Goal: Information Seeking & Learning: Understand process/instructions

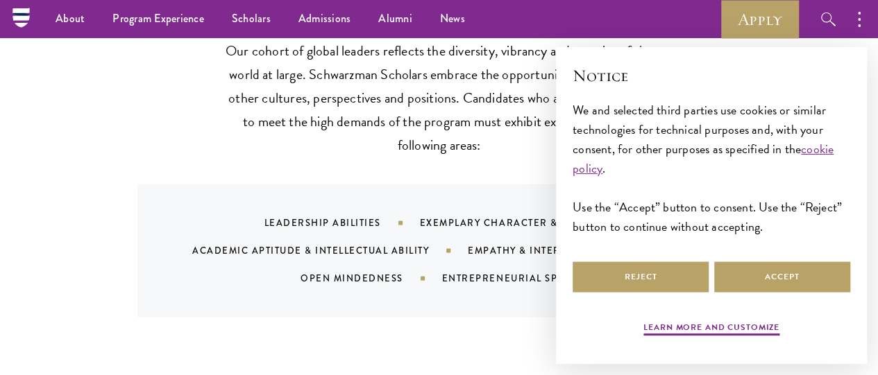
scroll to position [1327, 0]
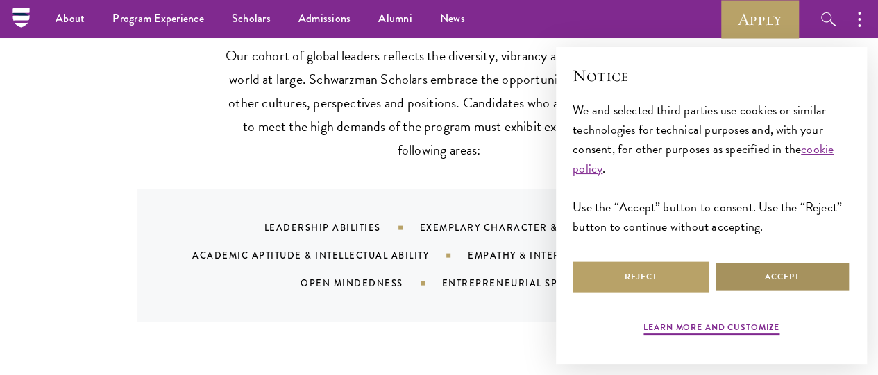
click at [764, 269] on button "Accept" at bounding box center [782, 277] width 136 height 31
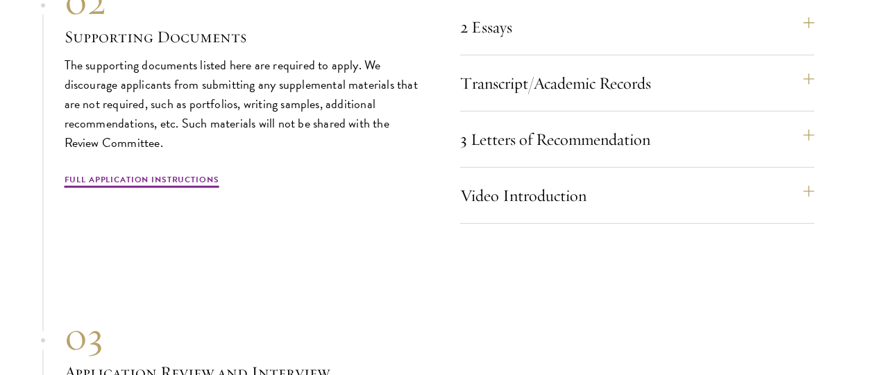
scroll to position [4714, 0]
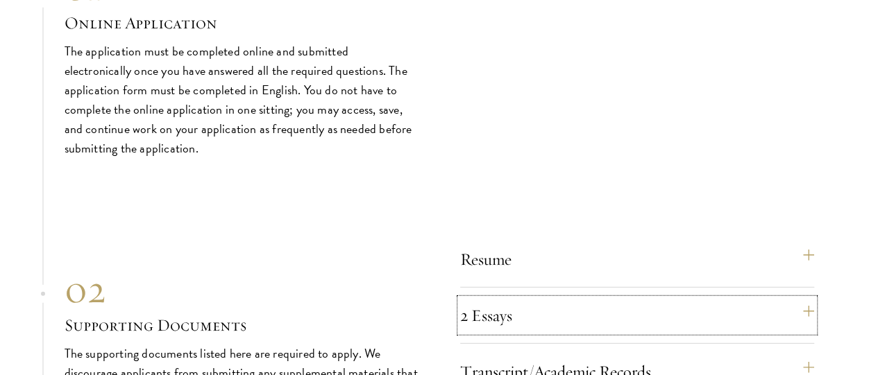
scroll to position [4730, 0]
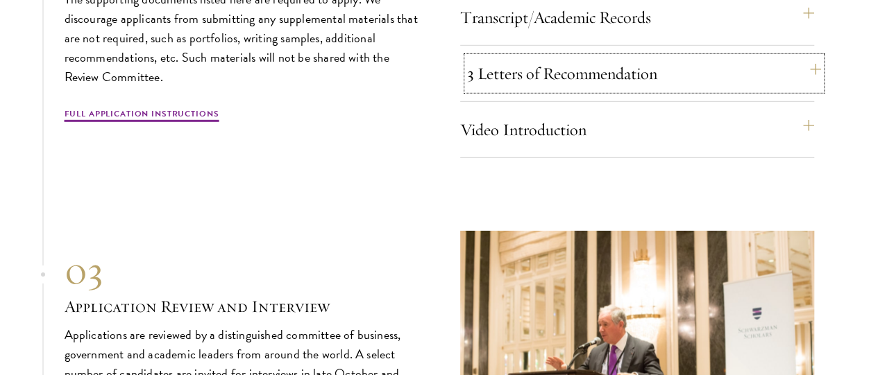
click at [534, 90] on button "3 Letters of Recommendation" at bounding box center [644, 73] width 354 height 33
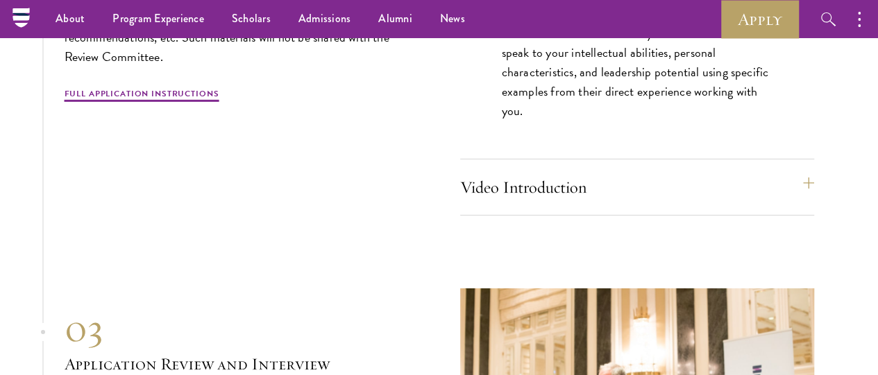
scroll to position [4807, 0]
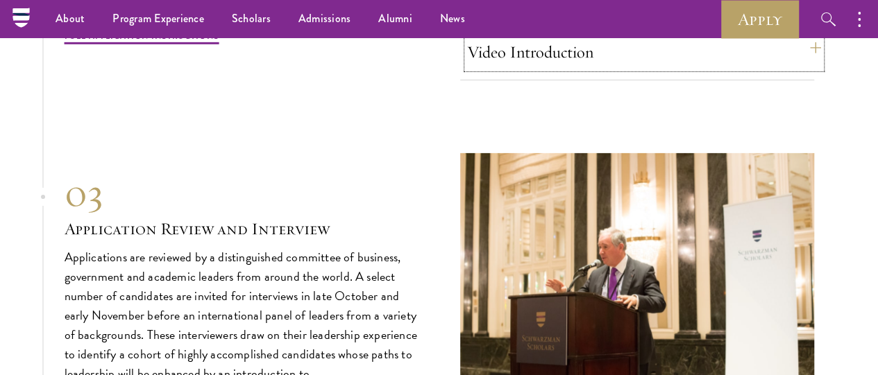
click at [623, 69] on button "Video Introduction" at bounding box center [644, 51] width 354 height 33
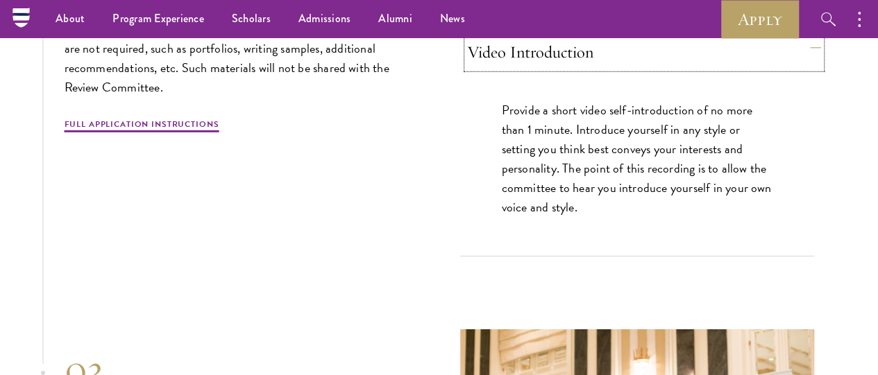
click at [623, 69] on button "Video Introduction" at bounding box center [644, 51] width 354 height 33
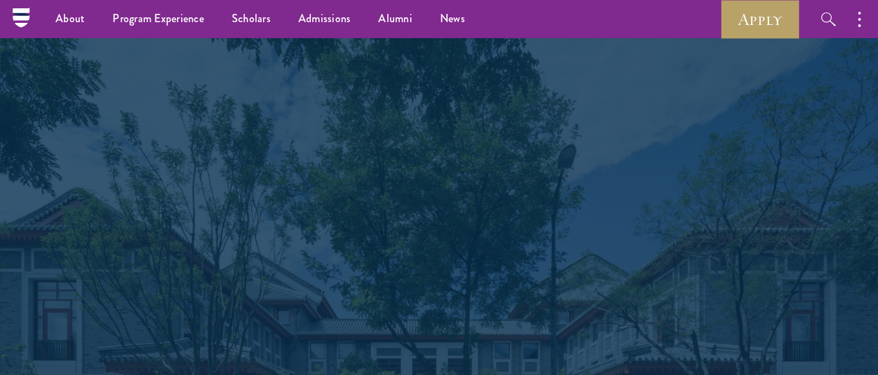
scroll to position [2320, 0]
